Goal: Navigation & Orientation: Find specific page/section

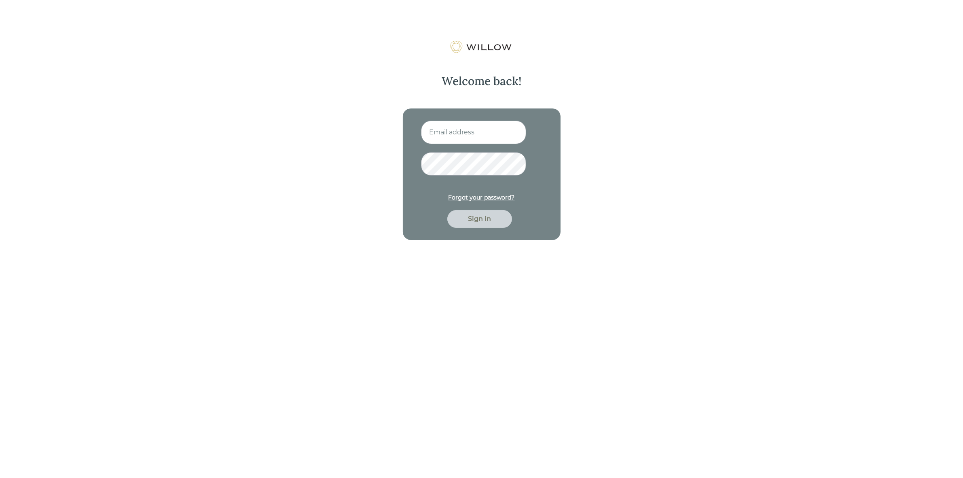
click at [471, 132] on input at bounding box center [473, 132] width 105 height 23
type input "[EMAIL_ADDRESS][DOMAIN_NAME]"
click at [447, 210] on button "Sign in" at bounding box center [479, 219] width 65 height 18
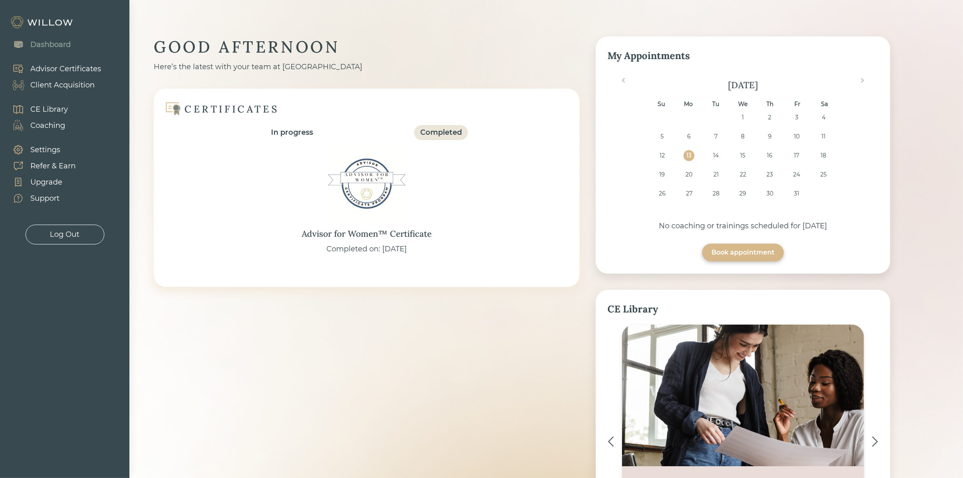
click at [260, 108] on div "CERTIFICATES" at bounding box center [231, 109] width 95 height 13
click at [257, 315] on div "GOOD AFTERNOON Here’s the latest with your team at Willow CERTIFICATES In progr…" at bounding box center [522, 303] width 737 height 534
click at [330, 233] on div "Advisor for Women™ Certificate Completed on: 10/02/2025" at bounding box center [367, 199] width 394 height 119
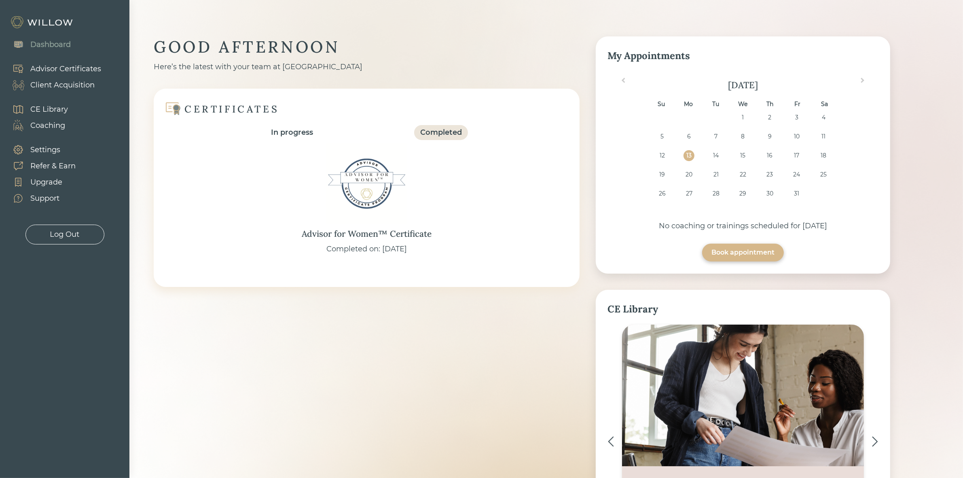
click at [310, 234] on div "Advisor for Women™ Certificate" at bounding box center [367, 233] width 130 height 13
click at [65, 69] on div "Advisor Certificates" at bounding box center [65, 68] width 71 height 11
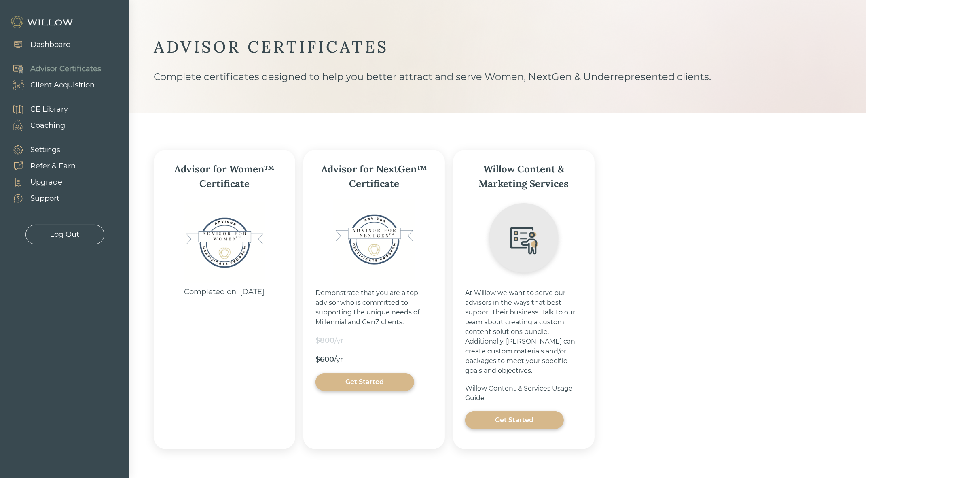
click at [49, 150] on div "Settings" at bounding box center [45, 149] width 30 height 11
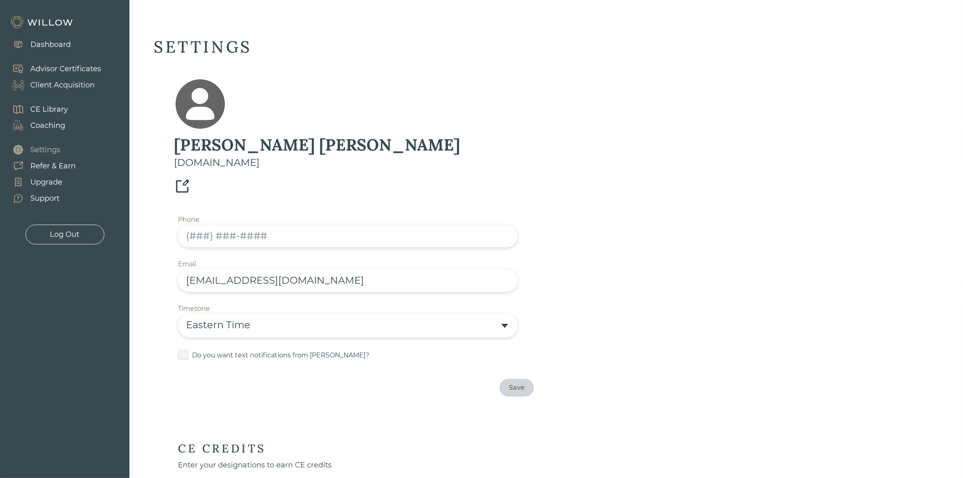
click at [53, 39] on div "Dashboard" at bounding box center [50, 44] width 40 height 11
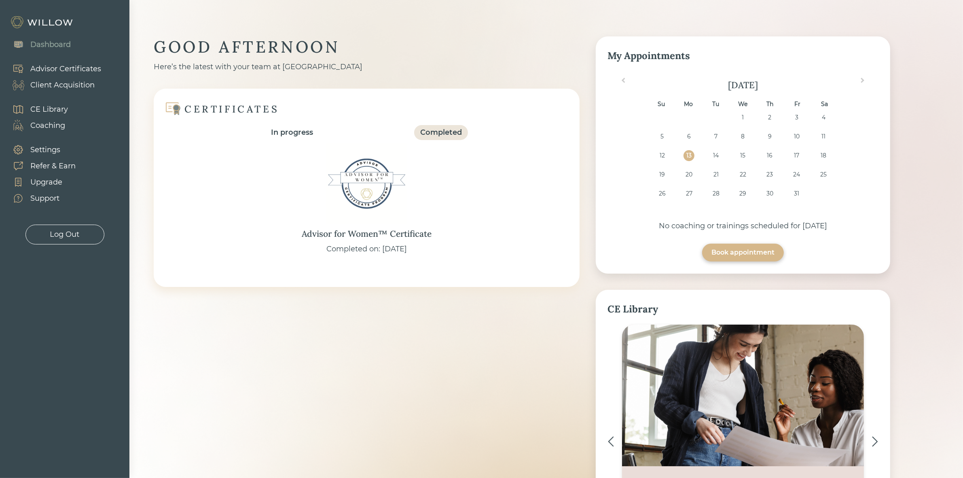
click at [70, 80] on div "Client Acquisition" at bounding box center [62, 85] width 64 height 11
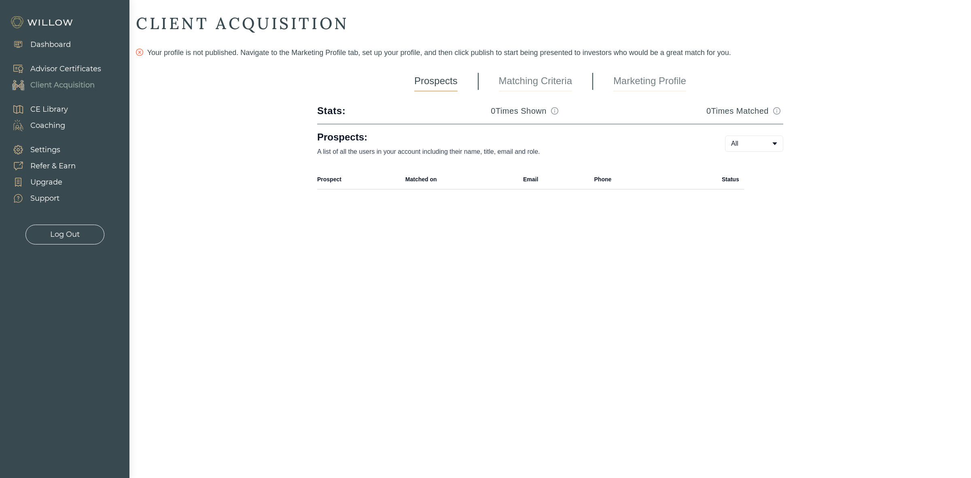
click at [53, 110] on div "CE Library" at bounding box center [49, 109] width 38 height 11
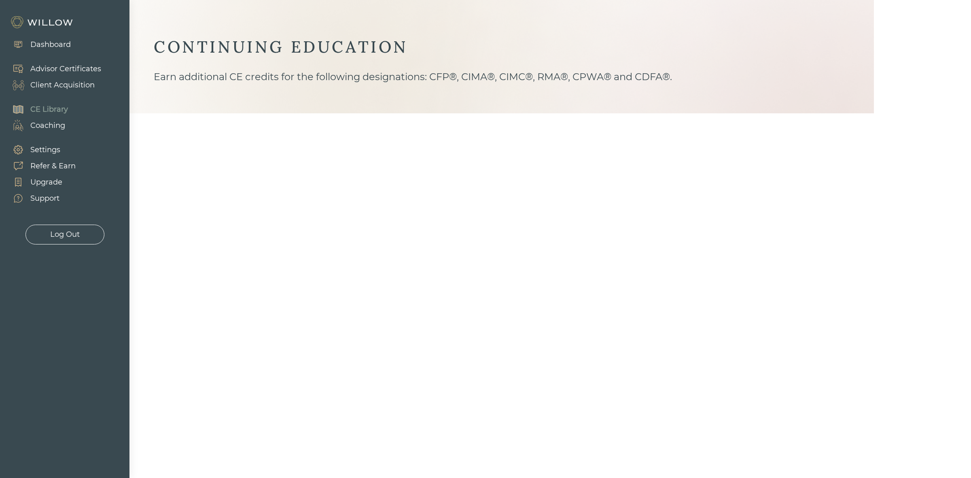
click at [54, 124] on div "Coaching" at bounding box center [47, 125] width 35 height 11
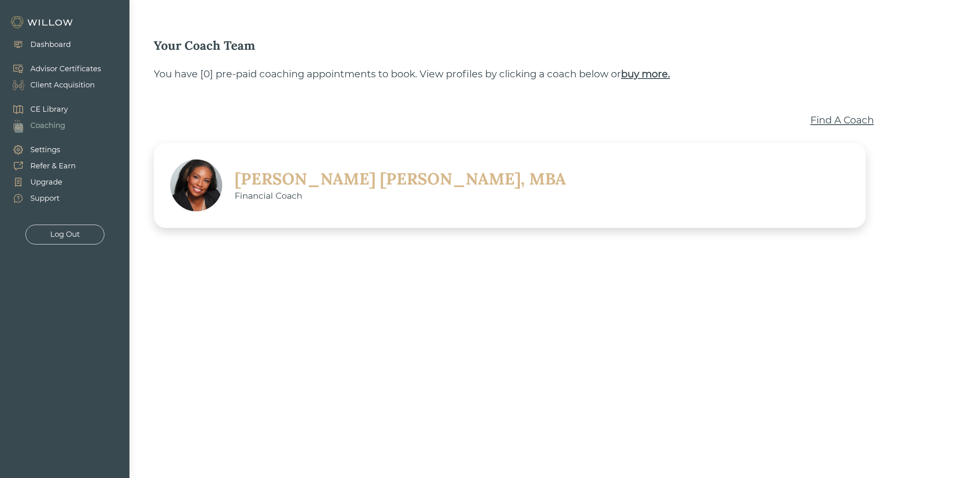
click at [39, 152] on div "Settings" at bounding box center [45, 149] width 30 height 11
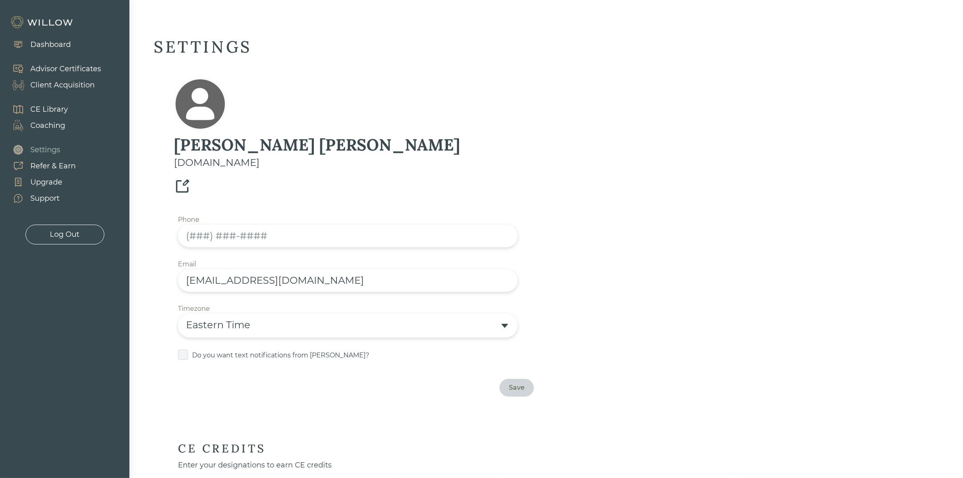
click at [55, 167] on div "Refer & Earn" at bounding box center [52, 166] width 45 height 11
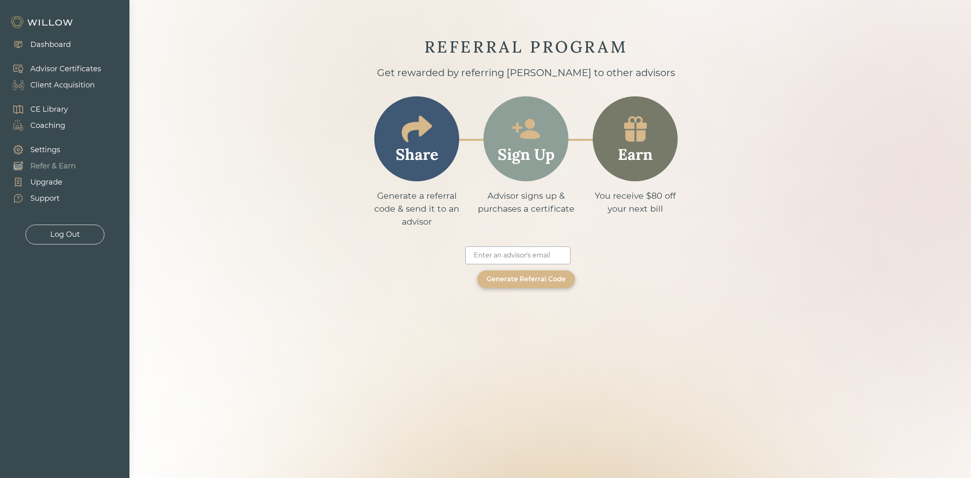
click at [53, 17] on img at bounding box center [42, 22] width 65 height 13
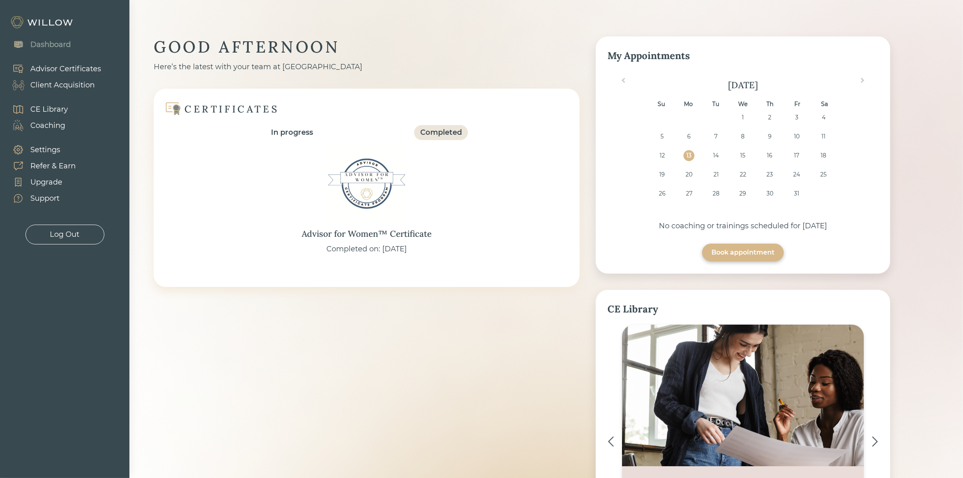
click at [339, 427] on div "GOOD AFTERNOON Here’s the latest with your team at Willow CERTIFICATES In progr…" at bounding box center [522, 303] width 737 height 534
click at [79, 69] on div "Advisor Certificates" at bounding box center [65, 68] width 71 height 11
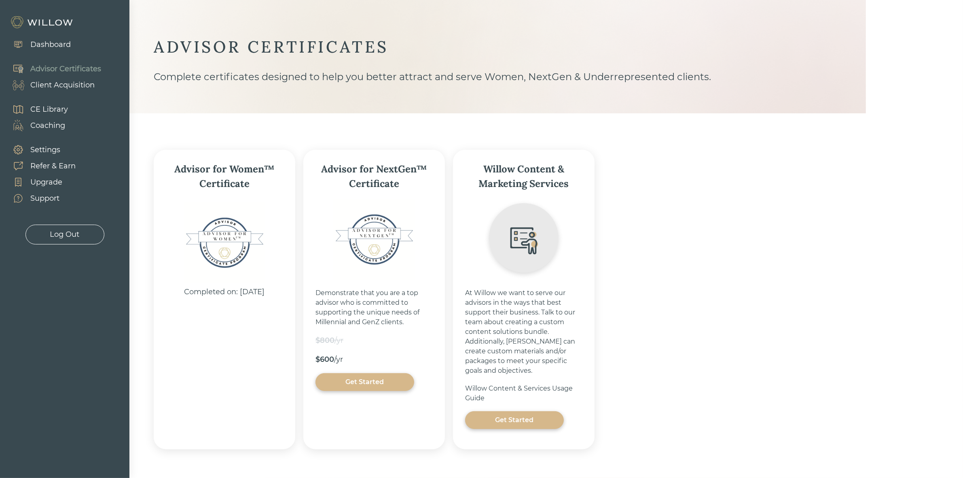
click at [49, 17] on img at bounding box center [42, 22] width 65 height 13
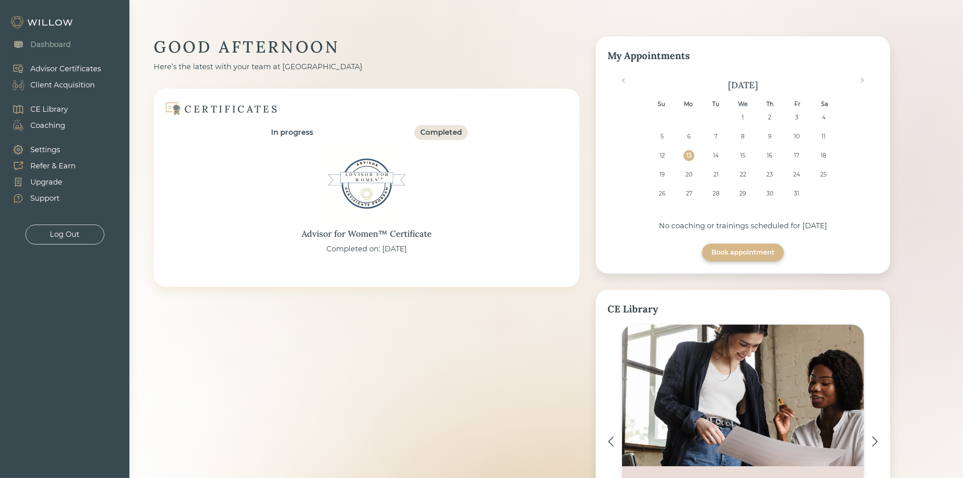
click at [39, 147] on div "Settings" at bounding box center [45, 149] width 30 height 11
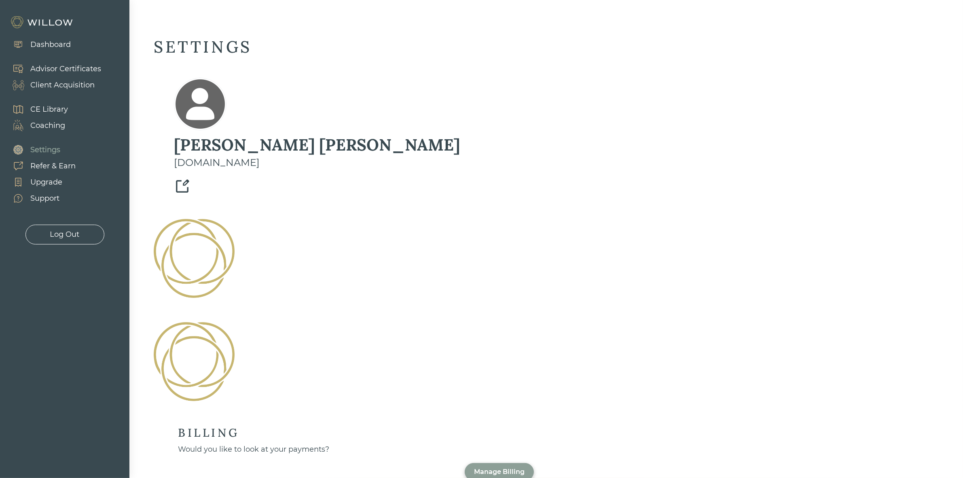
click at [190, 178] on img at bounding box center [182, 186] width 17 height 17
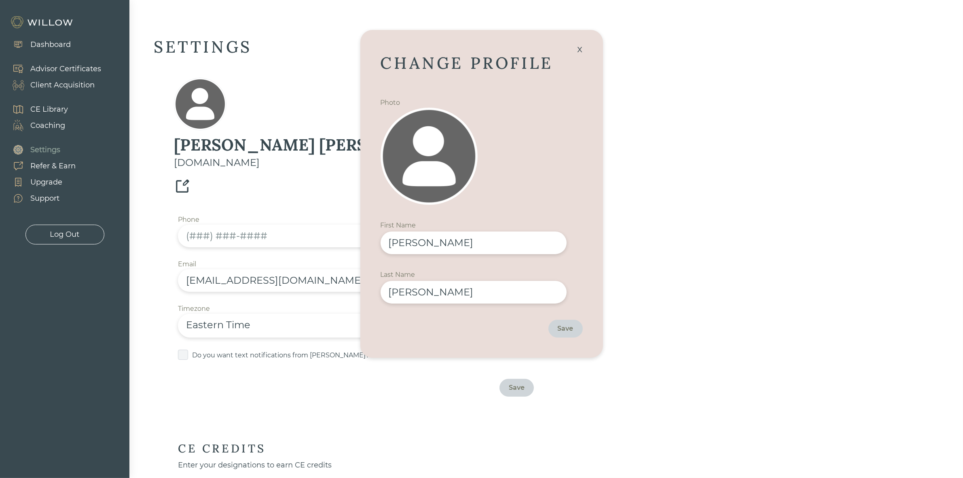
click at [701, 259] on div "SETTINGS Kate Hickey beaconpointe.com x CHANGE PROFILE Photo First Name Require…" at bounding box center [522, 426] width 737 height 781
click at [575, 55] on div "x" at bounding box center [580, 49] width 13 height 18
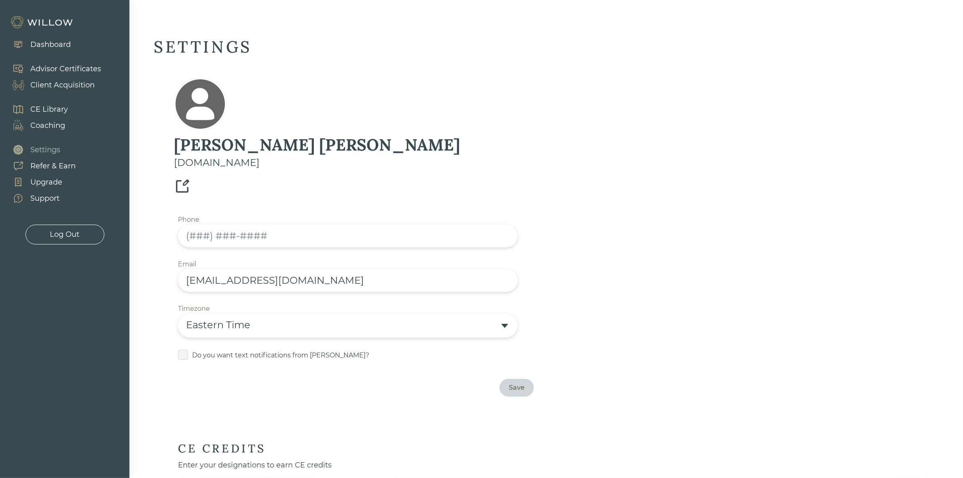
click at [45, 185] on div "Upgrade" at bounding box center [46, 182] width 32 height 11
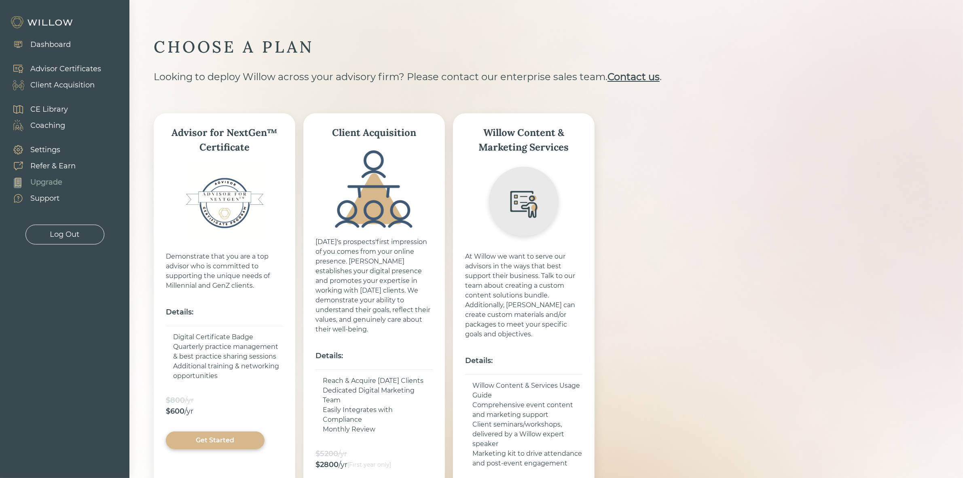
click at [50, 36] on div "Dashboard" at bounding box center [37, 44] width 75 height 24
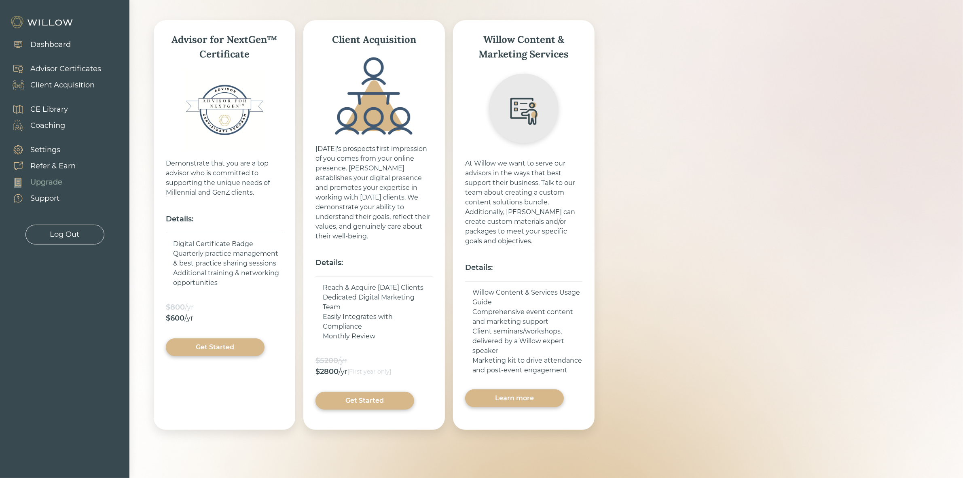
scroll to position [93, 0]
click at [57, 44] on div "Dashboard" at bounding box center [50, 44] width 40 height 11
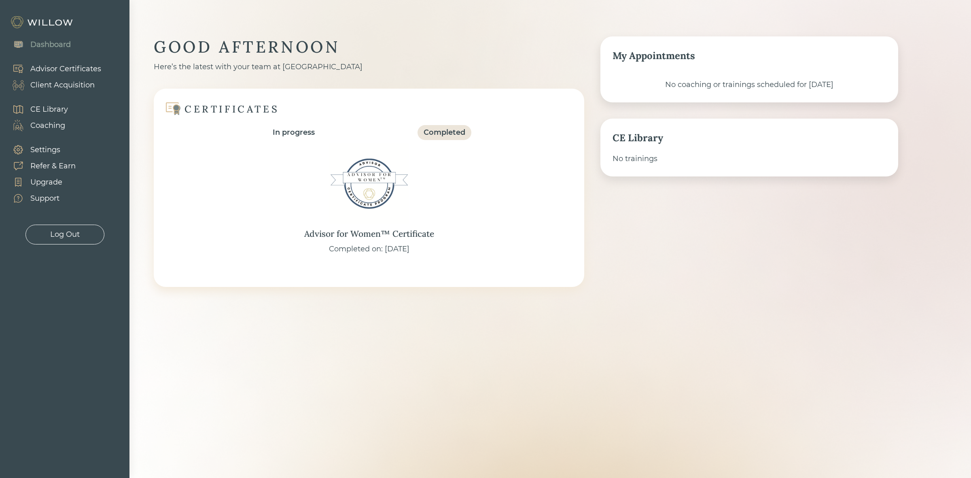
click at [457, 123] on div "CERTIFICATES In progress Completed" at bounding box center [369, 120] width 406 height 39
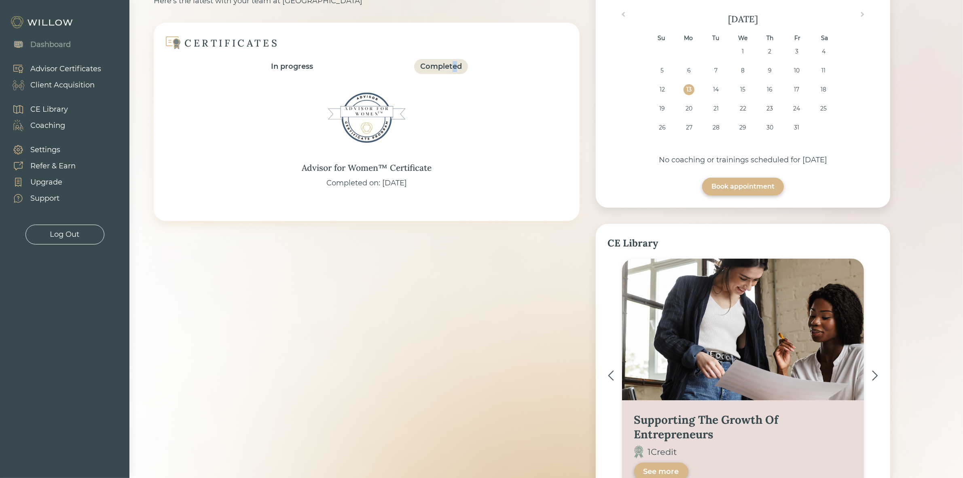
scroll to position [141, 0]
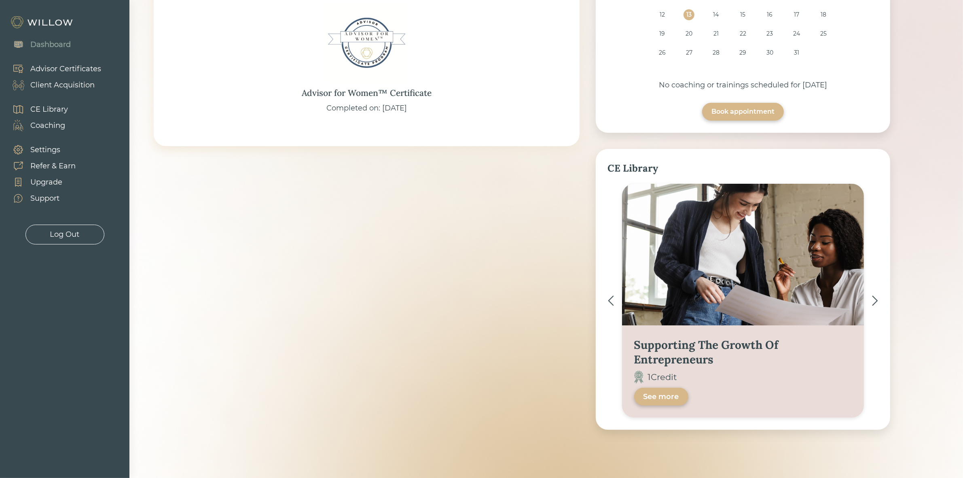
click at [872, 301] on img at bounding box center [875, 300] width 6 height 11
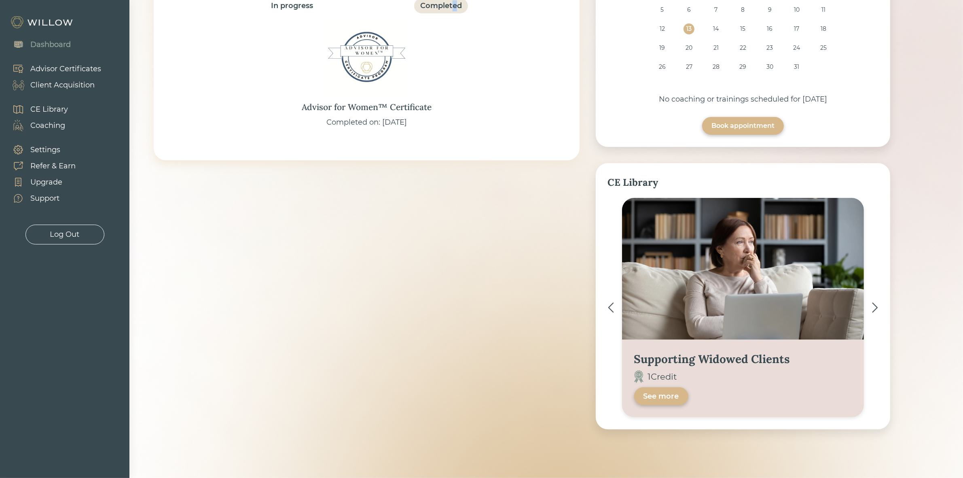
scroll to position [127, 0]
click at [874, 310] on img at bounding box center [875, 307] width 6 height 11
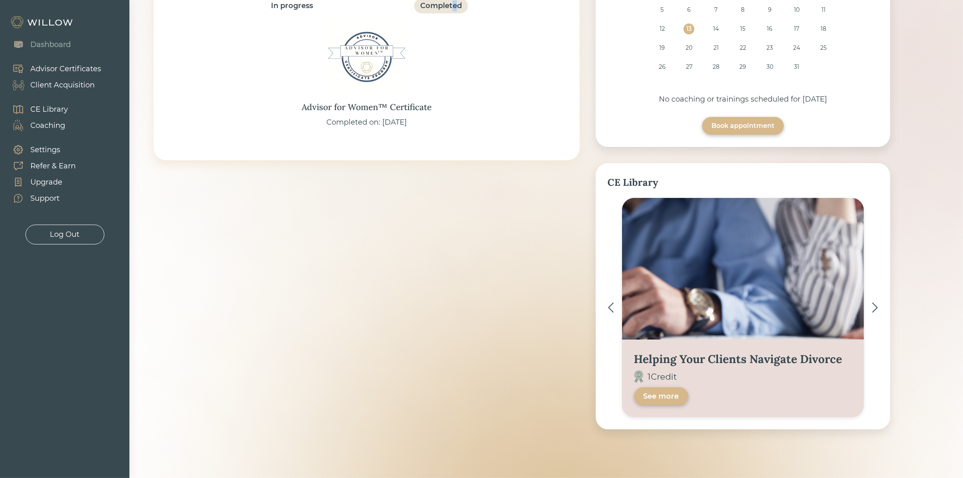
click at [874, 310] on img at bounding box center [875, 307] width 6 height 11
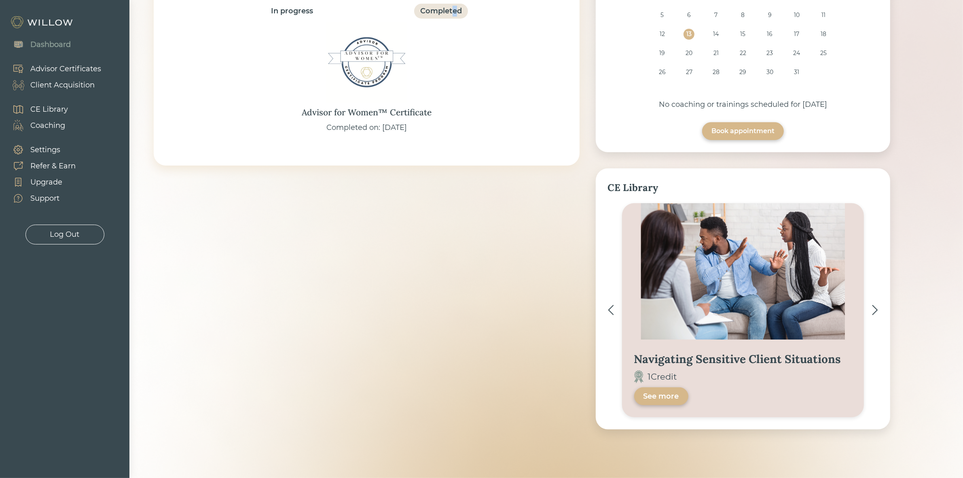
click at [874, 310] on img at bounding box center [875, 310] width 6 height 11
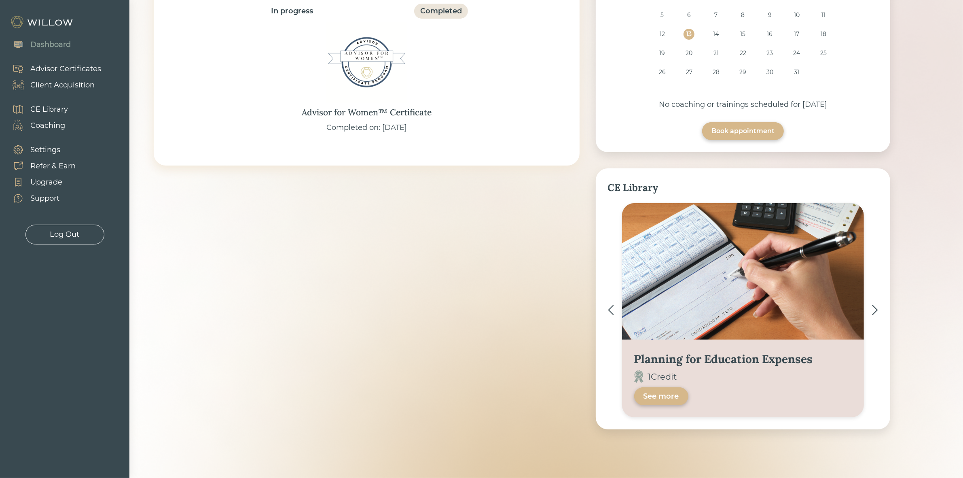
click at [300, 309] on div "GOOD AFTERNOON Here’s the latest with your team at Willow CERTIFICATES In progr…" at bounding box center [522, 172] width 737 height 514
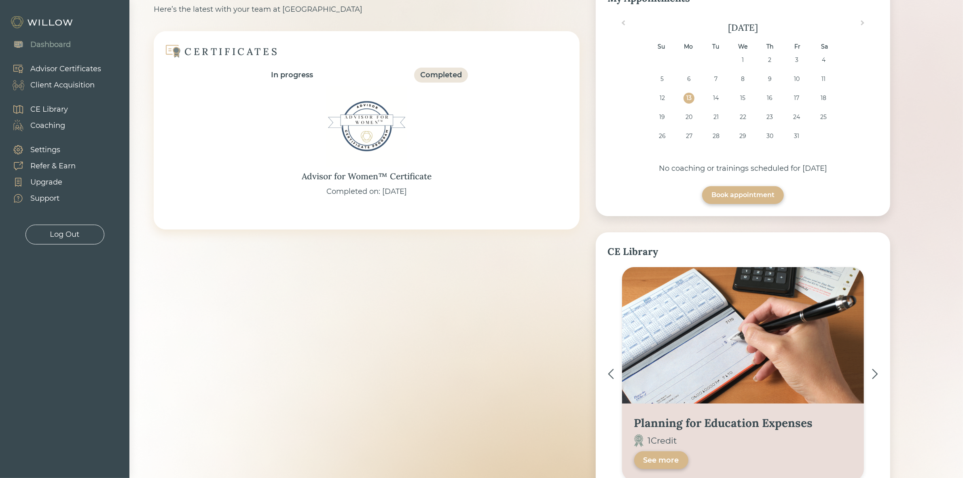
scroll to position [0, 0]
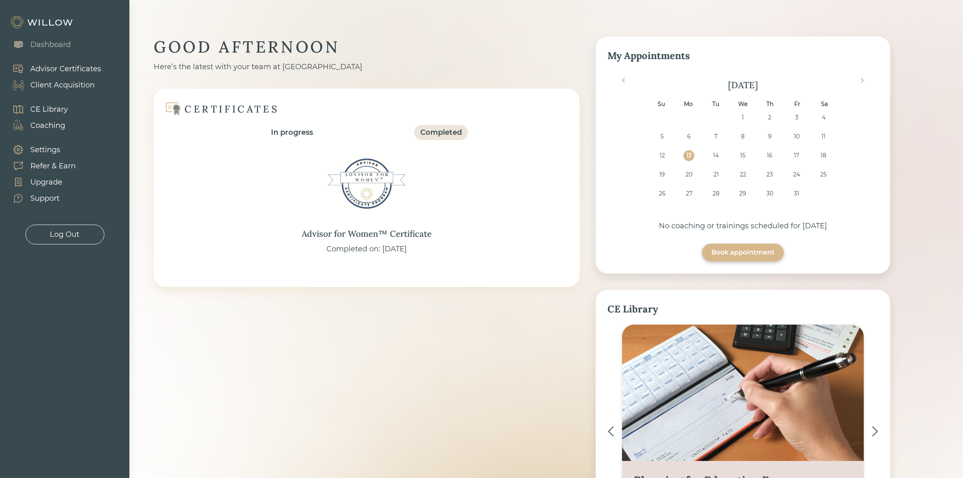
click at [47, 129] on div "Coaching" at bounding box center [47, 125] width 35 height 11
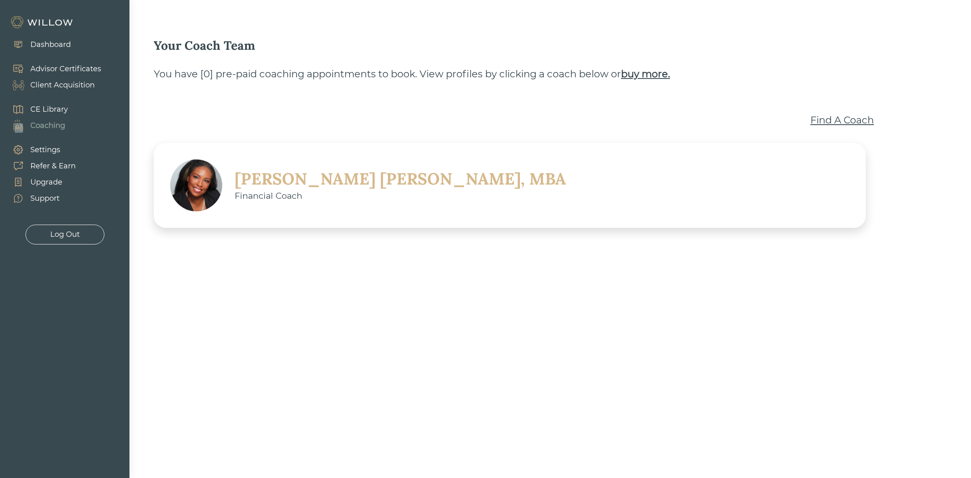
click at [348, 191] on div "Financial Coach" at bounding box center [400, 195] width 331 height 13
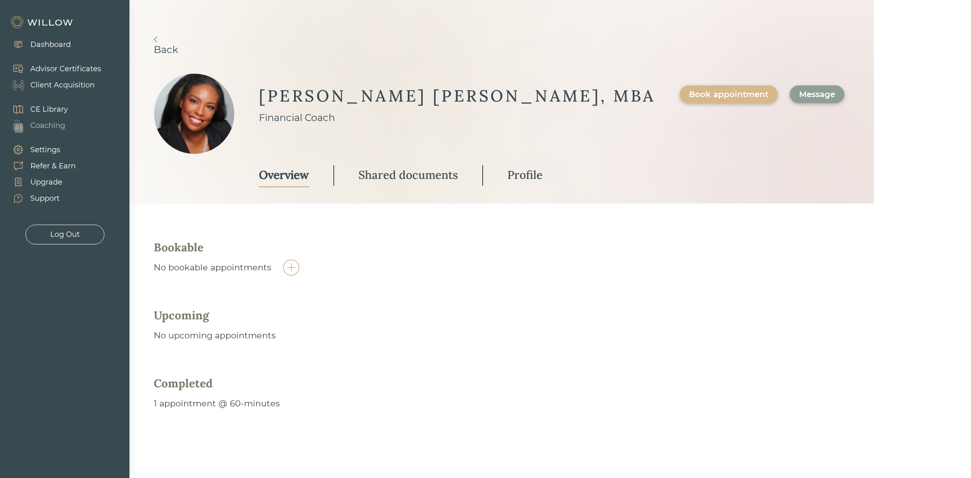
click at [412, 178] on div "Shared documents" at bounding box center [407, 174] width 99 height 15
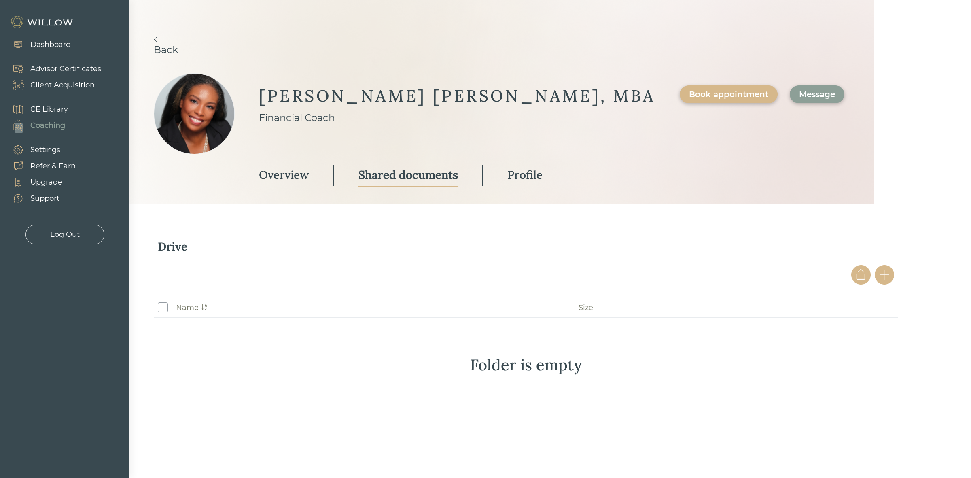
click at [528, 176] on div "Profile" at bounding box center [524, 174] width 35 height 15
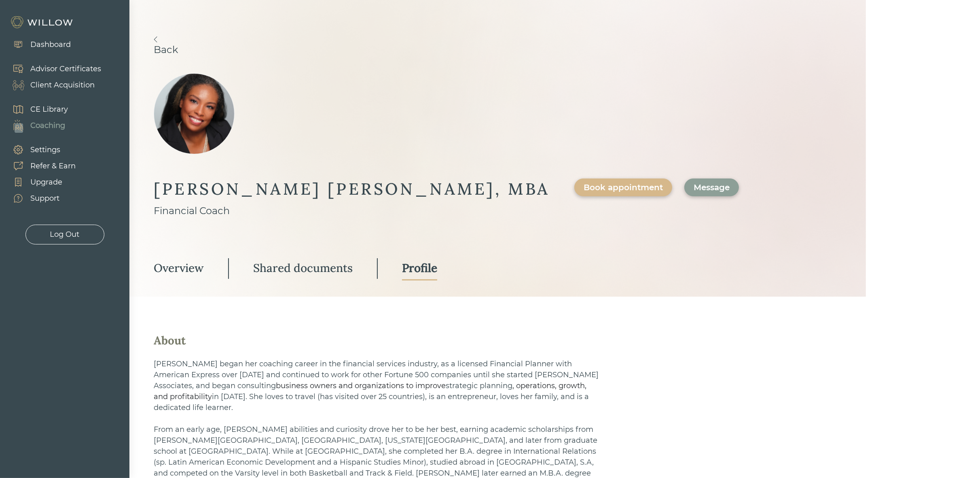
click at [34, 145] on div "Settings" at bounding box center [45, 149] width 30 height 11
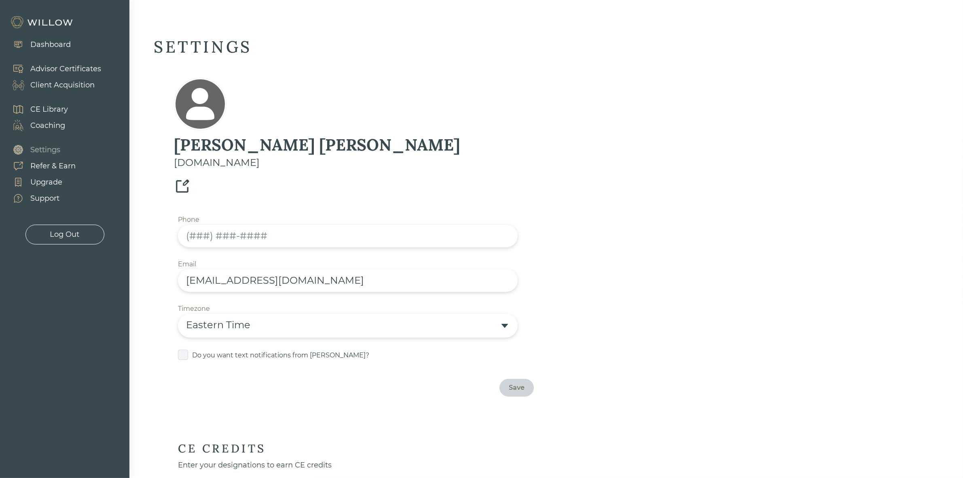
click at [48, 42] on div "Dashboard" at bounding box center [50, 44] width 40 height 11
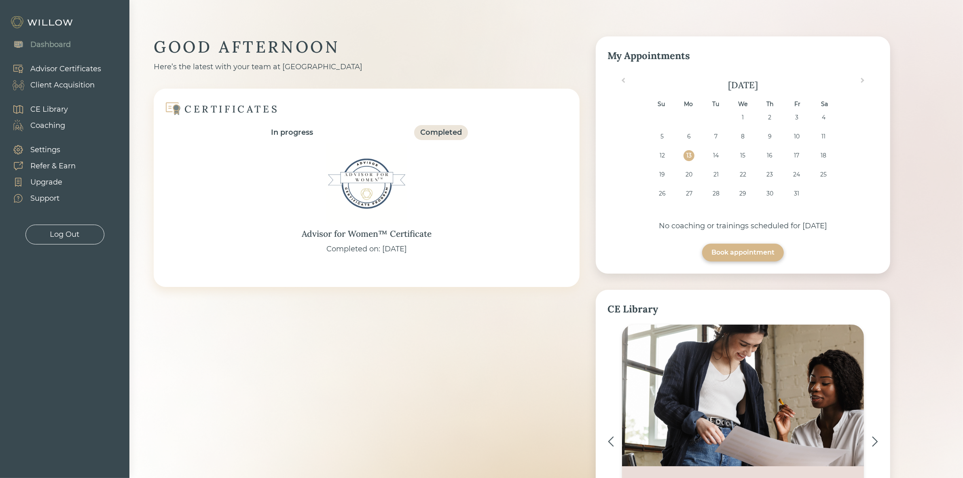
click at [451, 133] on div "Completed" at bounding box center [441, 132] width 42 height 11
click at [290, 130] on div "In progress" at bounding box center [292, 132] width 42 height 11
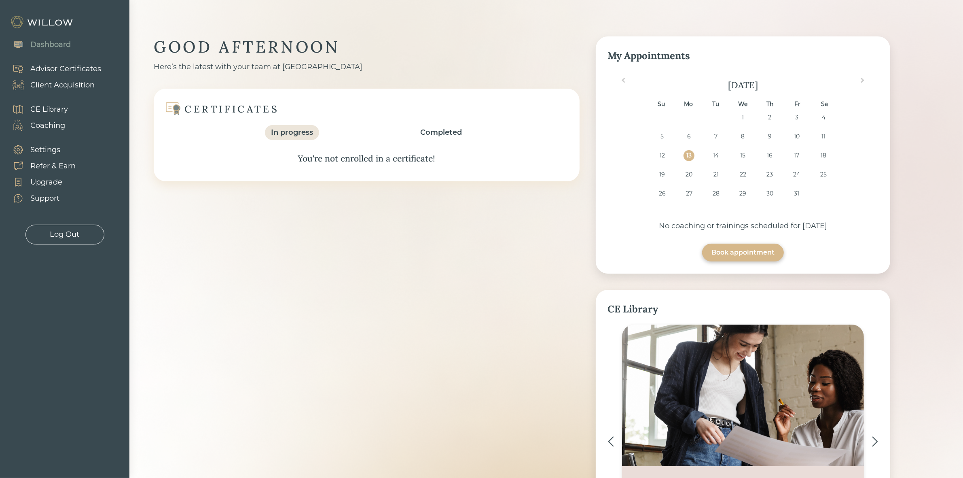
click at [456, 130] on div "Completed" at bounding box center [441, 132] width 42 height 11
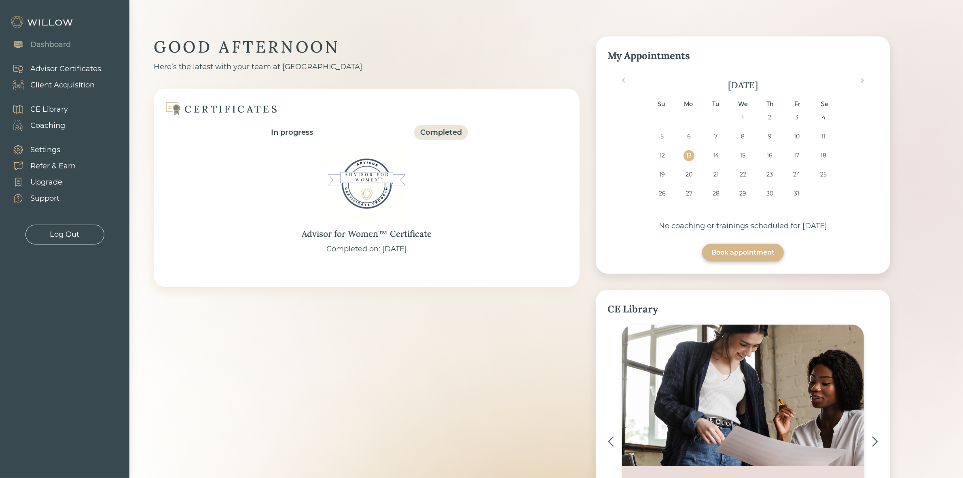
click at [351, 197] on img at bounding box center [366, 183] width 81 height 81
click at [375, 239] on div "Advisor for Women™ Certificate" at bounding box center [367, 233] width 130 height 13
click at [60, 199] on div "Support" at bounding box center [40, 198] width 72 height 16
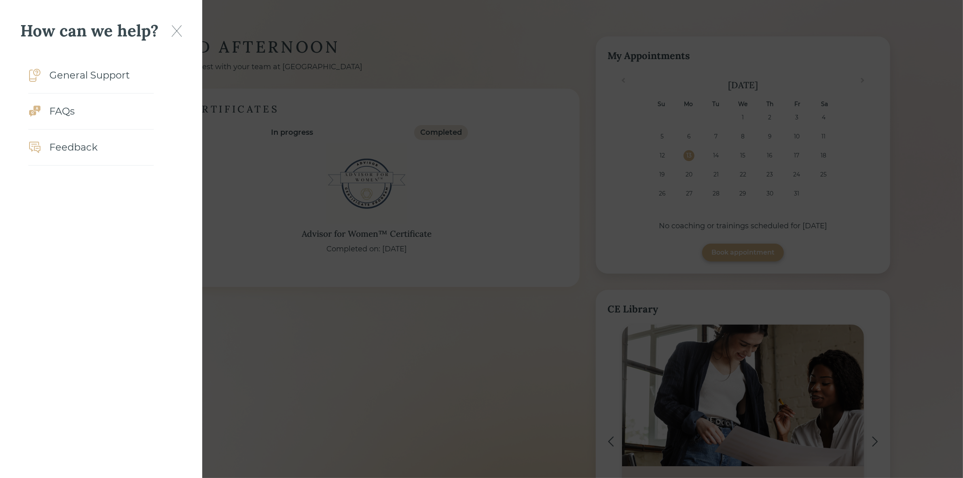
click at [46, 121] on div "FAQs" at bounding box center [90, 111] width 125 height 36
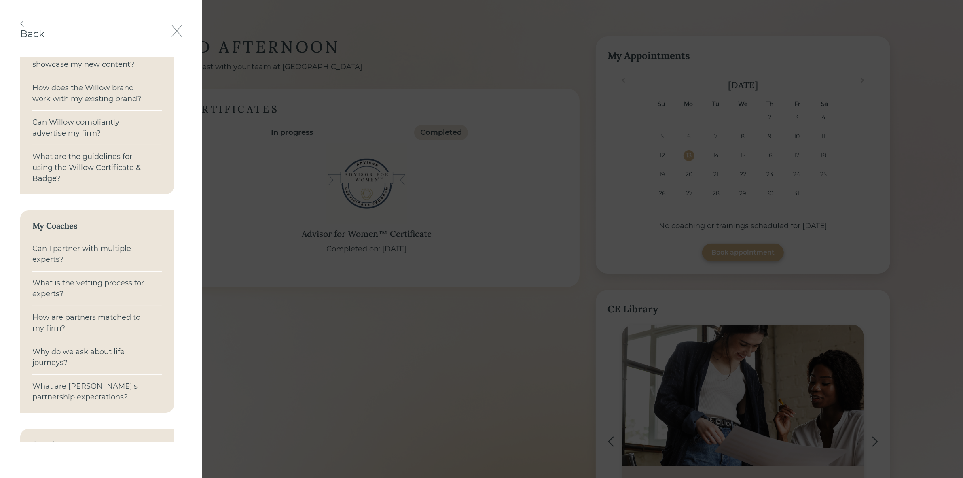
scroll to position [39, 0]
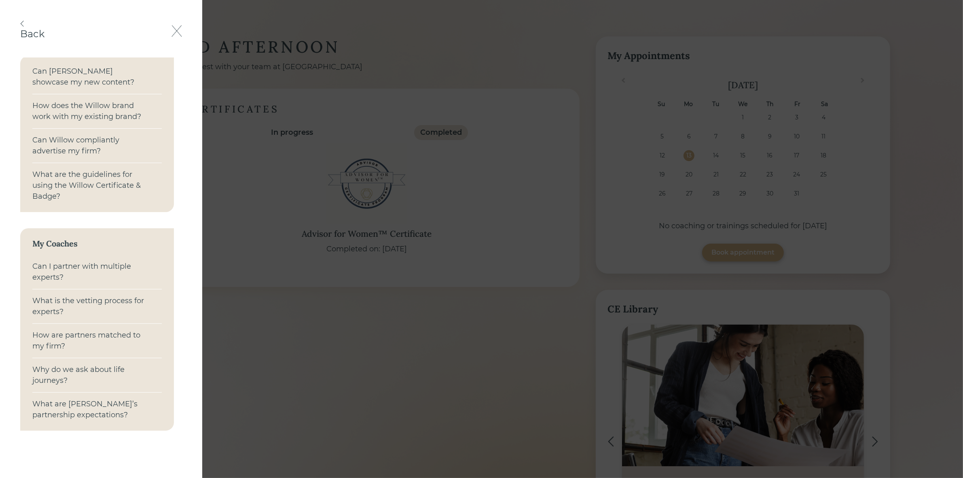
click at [96, 73] on div "Can Willow showcase my new content?" at bounding box center [89, 77] width 115 height 22
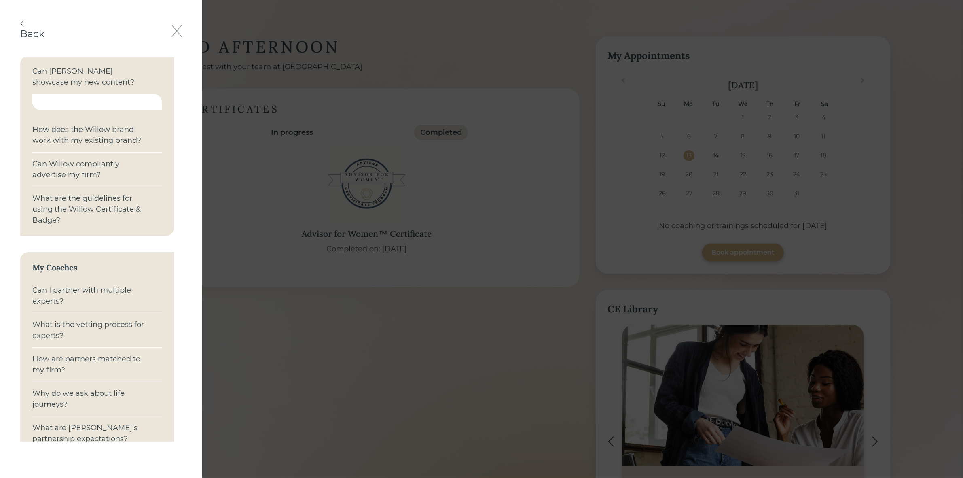
click at [64, 102] on div at bounding box center [96, 102] width 129 height 16
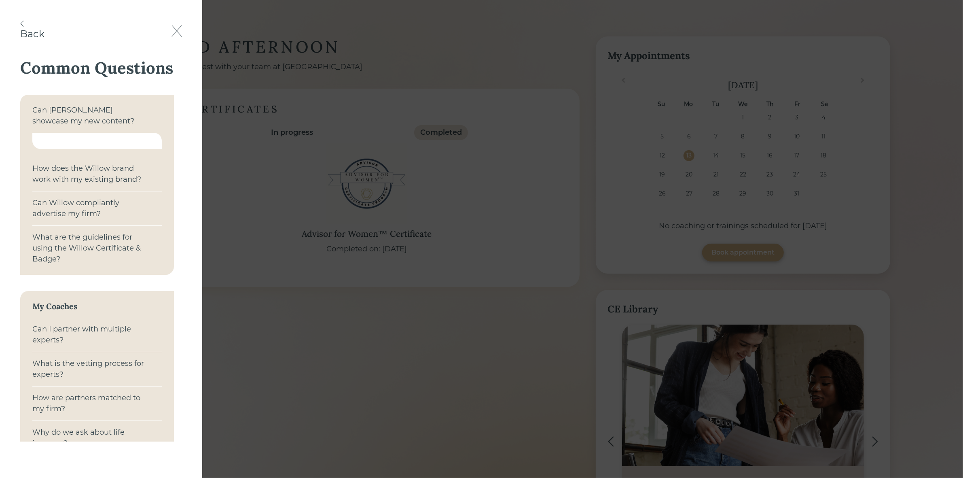
click at [78, 144] on div at bounding box center [96, 141] width 129 height 16
click at [70, 124] on div "Can Willow showcase my new content?" at bounding box center [89, 116] width 115 height 22
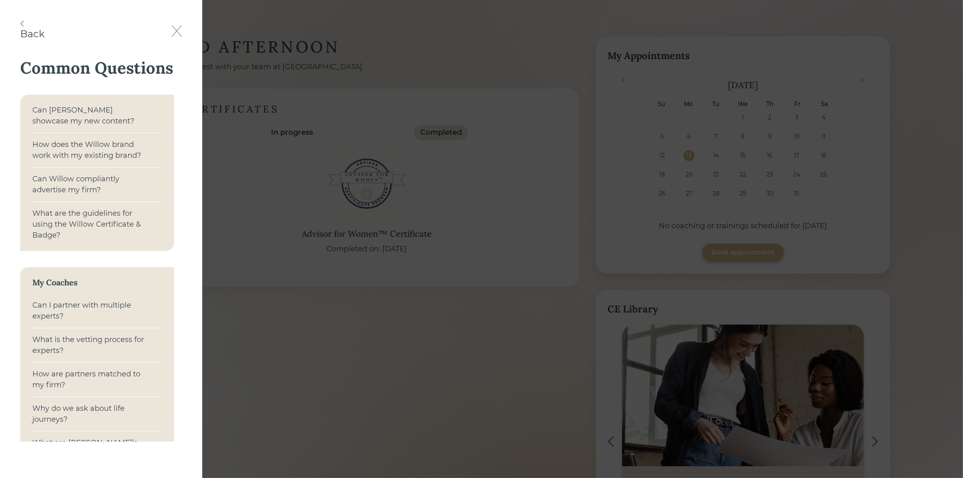
click at [69, 115] on div "Can Willow showcase my new content?" at bounding box center [89, 116] width 115 height 22
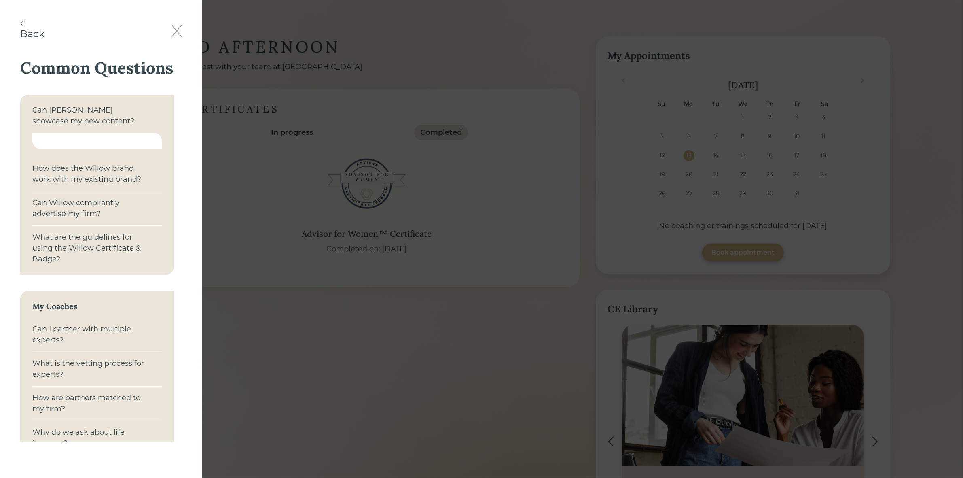
click at [65, 219] on div "Can Willow compliantly advertise my firm?" at bounding box center [89, 208] width 115 height 22
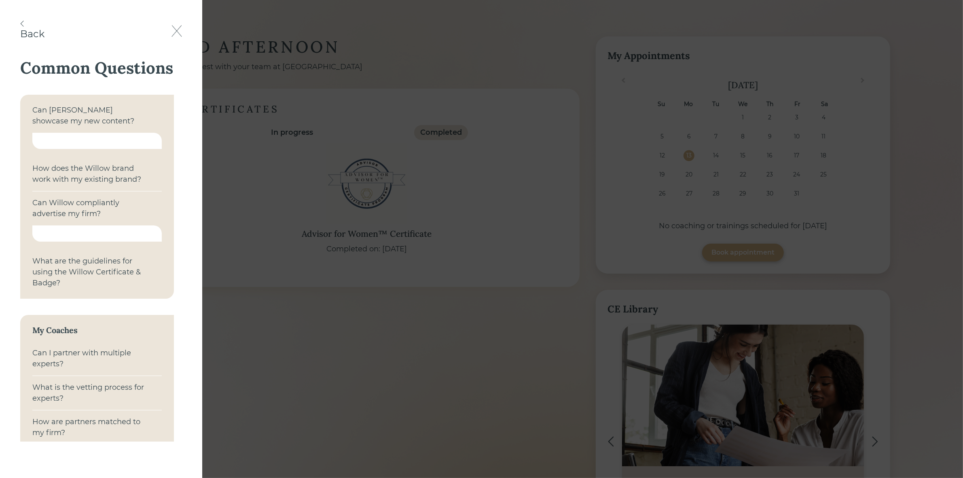
click at [71, 219] on div "Can Willow compliantly advertise my firm?" at bounding box center [89, 208] width 115 height 22
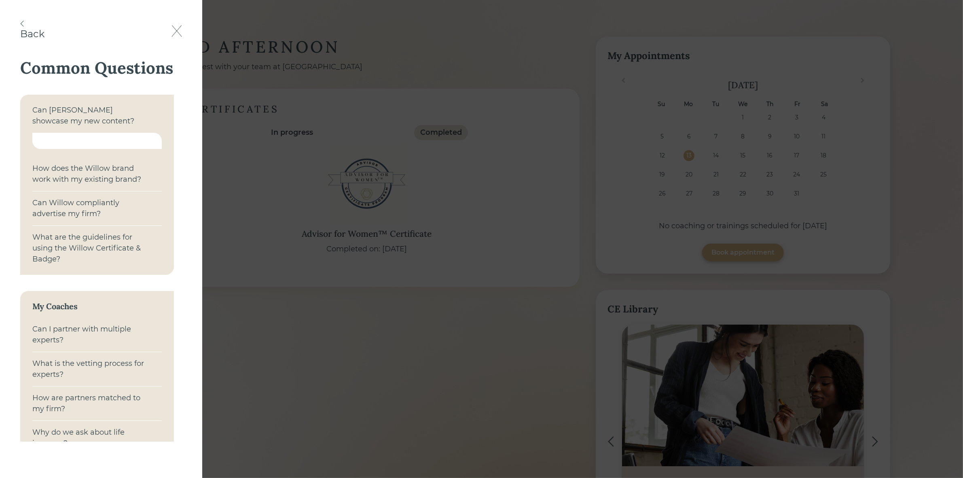
click at [44, 27] on div "Back" at bounding box center [32, 31] width 24 height 21
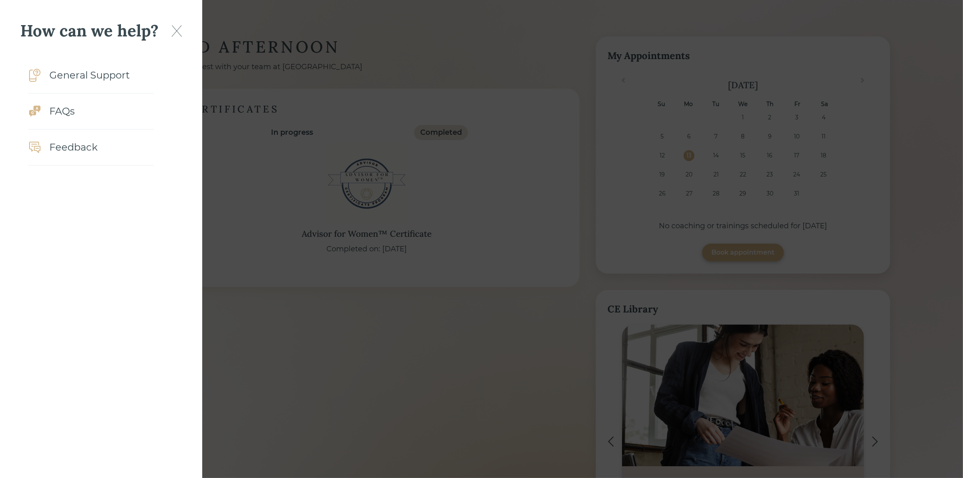
click at [176, 27] on img at bounding box center [176, 31] width 11 height 12
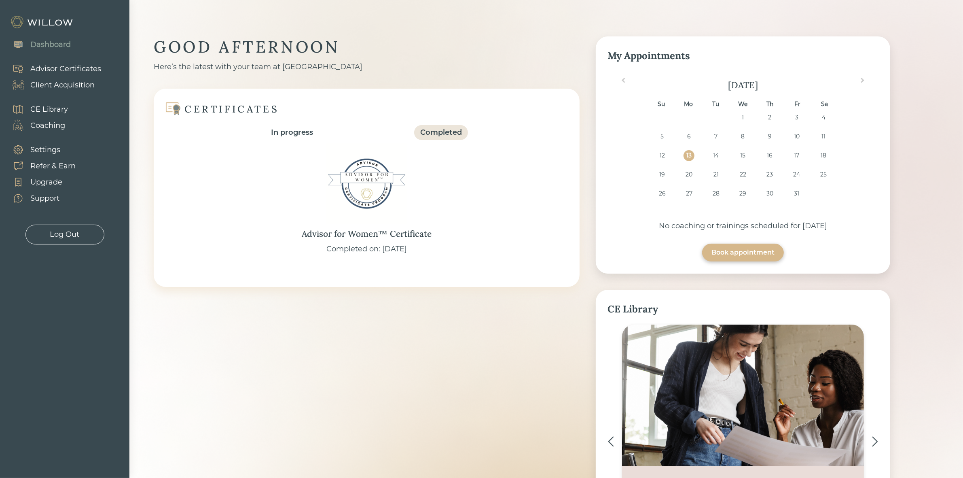
click at [43, 46] on div "Dashboard" at bounding box center [50, 44] width 40 height 11
click at [43, 142] on div "Settings" at bounding box center [32, 150] width 56 height 16
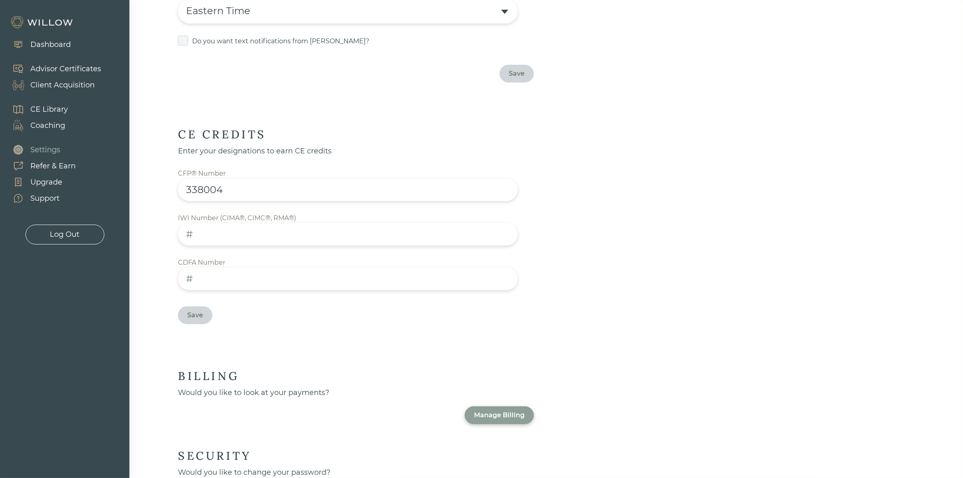
scroll to position [324, 0]
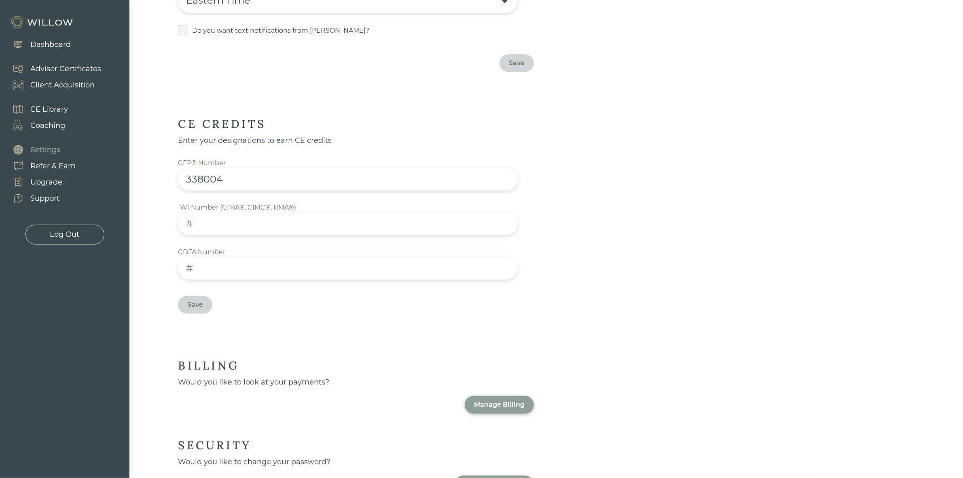
click at [496, 400] on div "Manage Billing" at bounding box center [499, 405] width 51 height 10
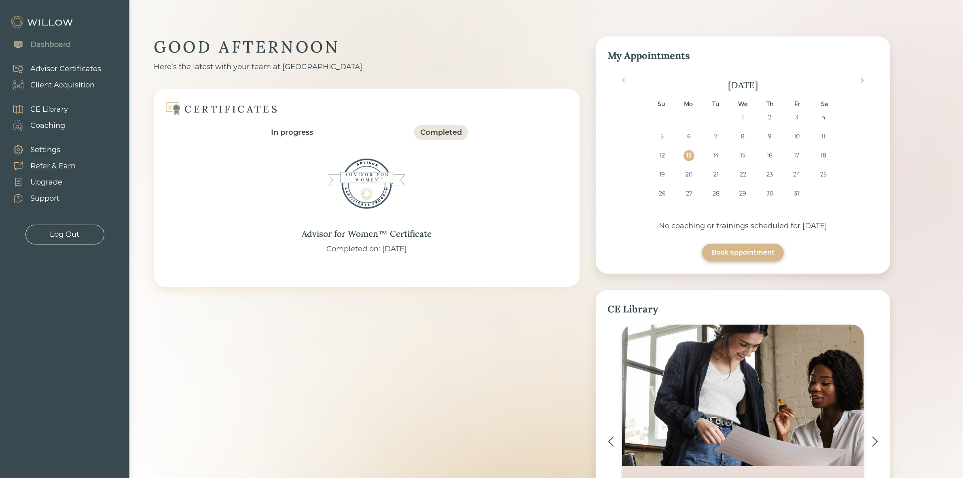
click at [78, 67] on div "Advisor Certificates" at bounding box center [65, 68] width 71 height 11
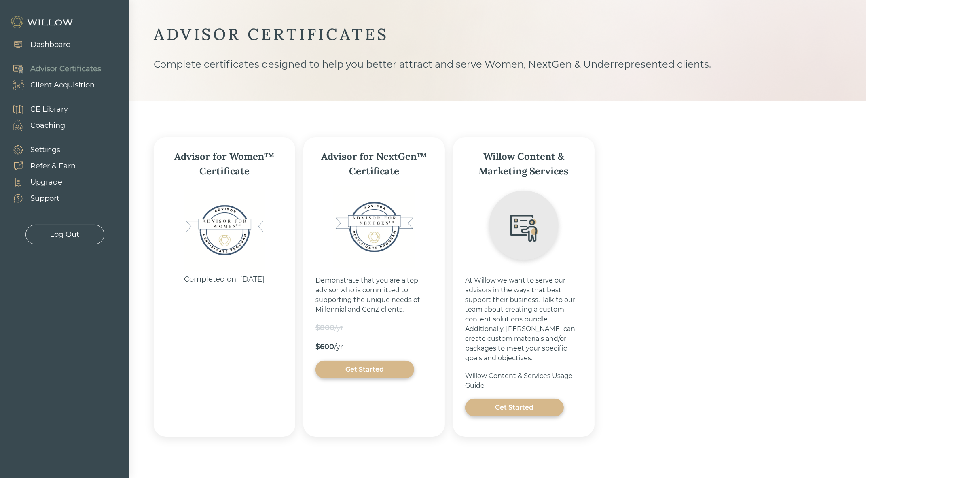
scroll to position [19, 0]
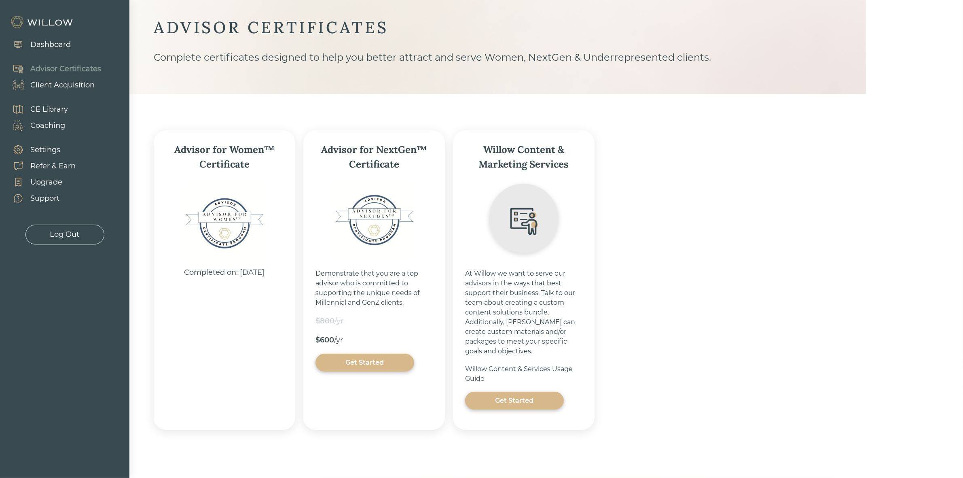
click at [59, 85] on div "Client Acquisition" at bounding box center [62, 85] width 64 height 11
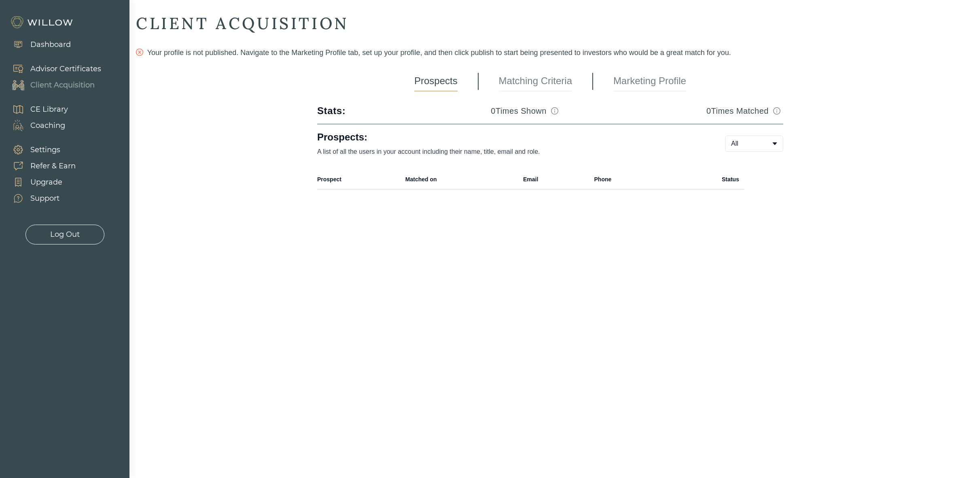
click at [531, 84] on link "Matching Criteria" at bounding box center [535, 81] width 73 height 20
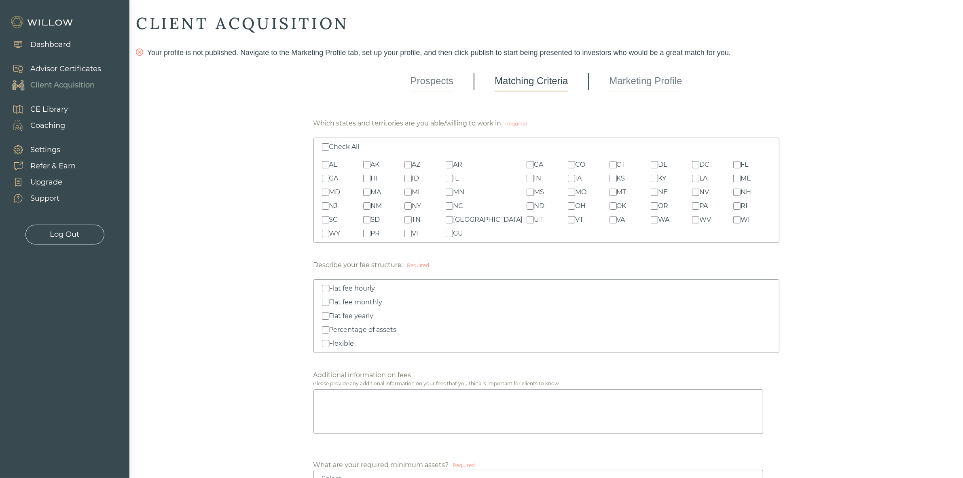
click at [632, 79] on link "Marketing Profile" at bounding box center [645, 81] width 73 height 20
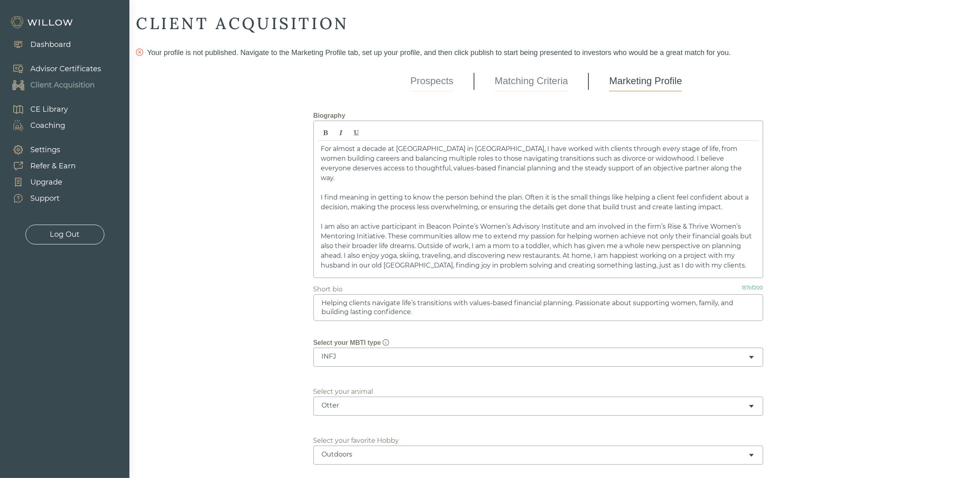
click at [548, 79] on link "Matching Criteria" at bounding box center [531, 81] width 73 height 20
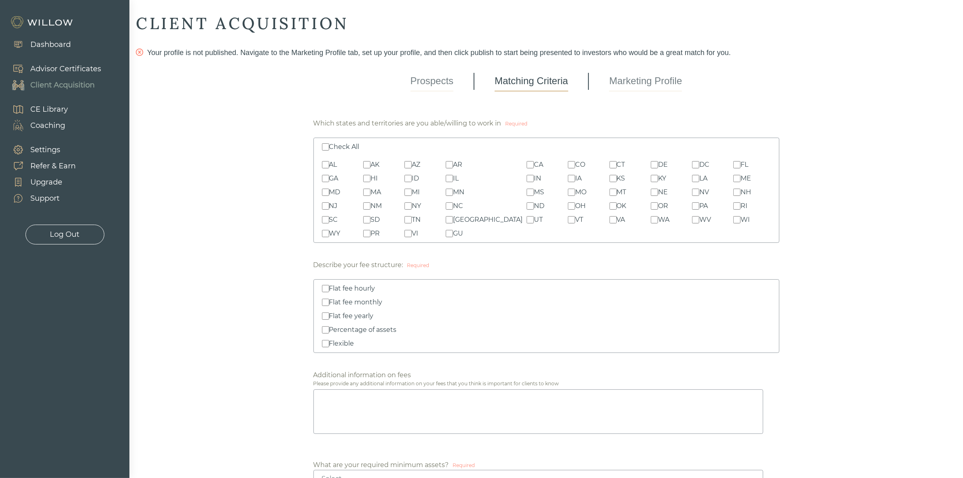
click at [47, 23] on img at bounding box center [42, 22] width 65 height 13
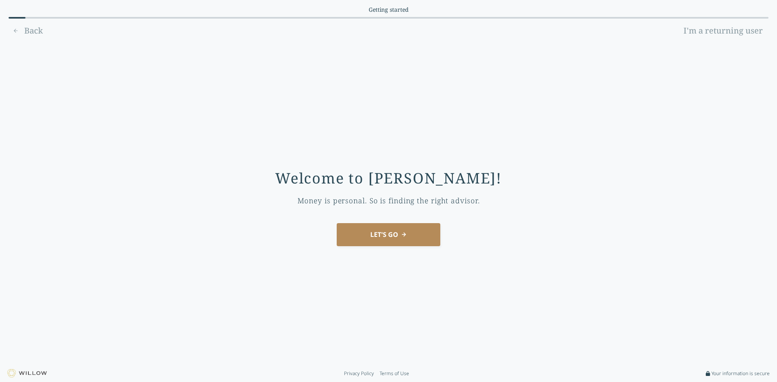
click at [394, 235] on button "LET'S GO" at bounding box center [389, 234] width 104 height 23
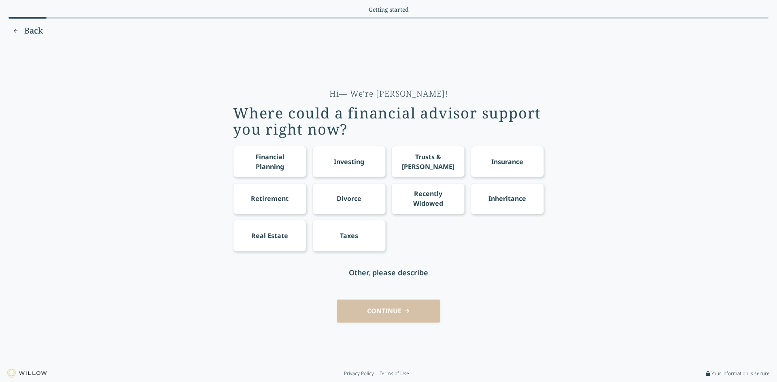
click at [34, 32] on span "Back" at bounding box center [33, 30] width 19 height 11
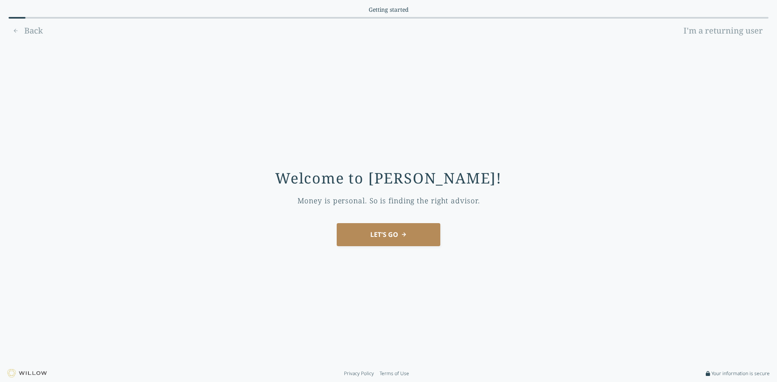
click at [736, 33] on link "I'm a returning user" at bounding box center [722, 30] width 91 height 13
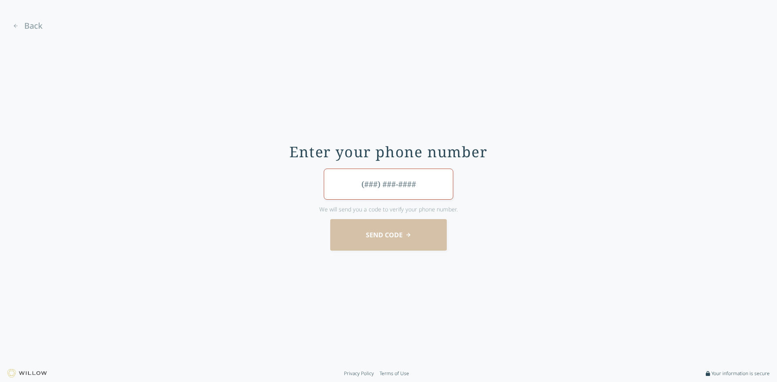
click at [371, 175] on input "tel" at bounding box center [388, 184] width 129 height 31
click at [23, 28] on link "Back" at bounding box center [27, 25] width 38 height 13
